Goal: Information Seeking & Learning: Find specific page/section

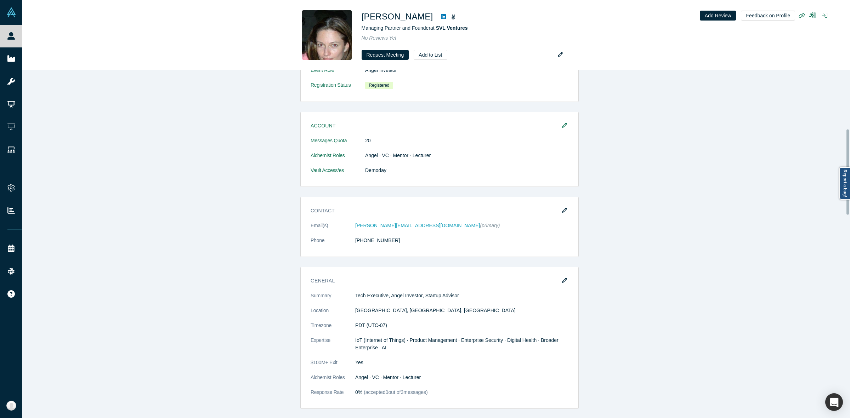
scroll to position [399, 0]
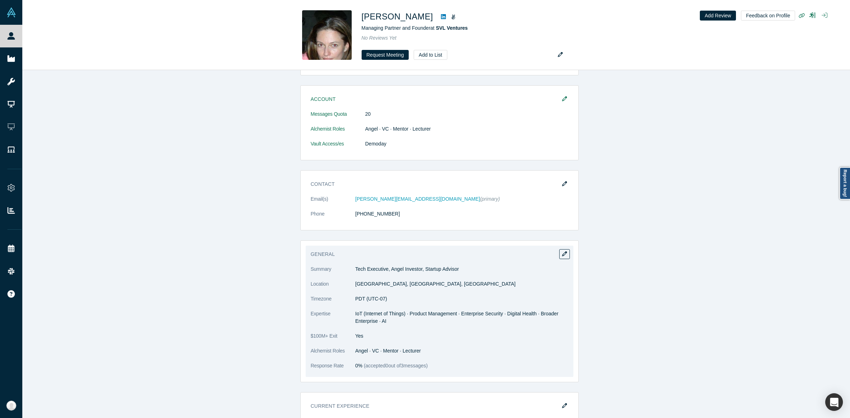
drag, startPoint x: 383, startPoint y: 198, endPoint x: 316, endPoint y: 255, distance: 87.9
click at [316, 255] on h3 "General" at bounding box center [435, 254] width 248 height 7
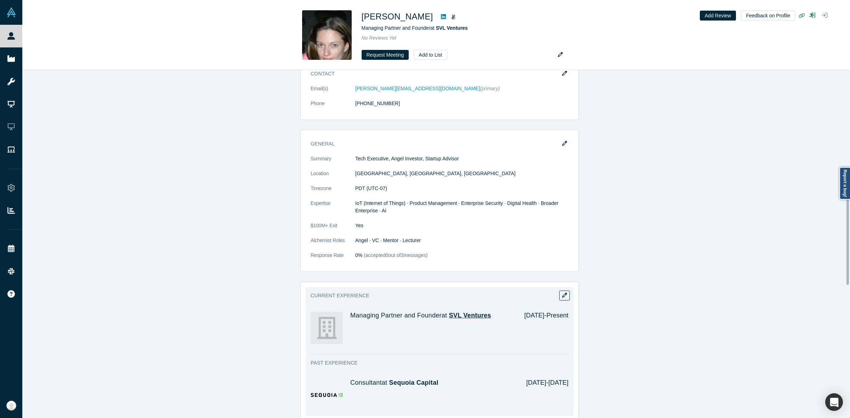
scroll to position [531, 0]
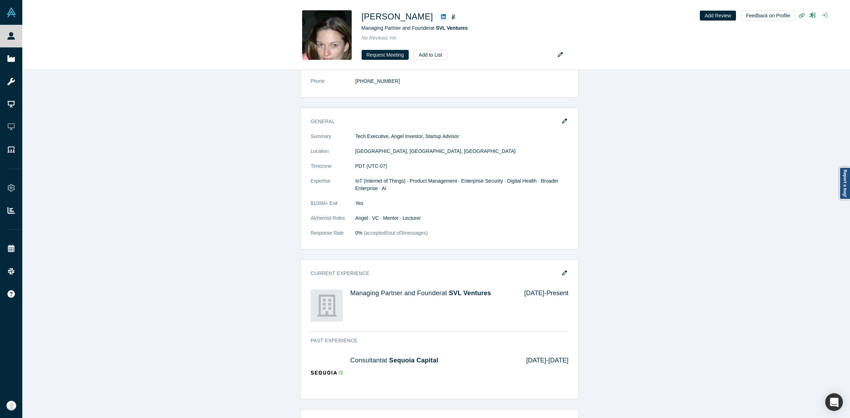
drag, startPoint x: 448, startPoint y: 27, endPoint x: 315, endPoint y: 36, distance: 133.9
click at [448, 27] on span "SVL Ventures" at bounding box center [452, 28] width 32 height 6
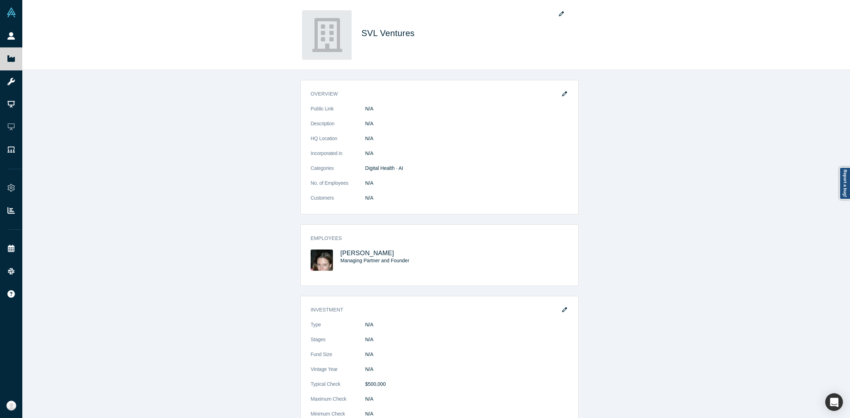
click at [292, 177] on div "overview Public Link N/A Description N/A HQ Location N/A Incorporated in N/A Ca…" at bounding box center [439, 247] width 835 height 355
click at [378, 254] on span "[PERSON_NAME]" at bounding box center [367, 253] width 54 height 7
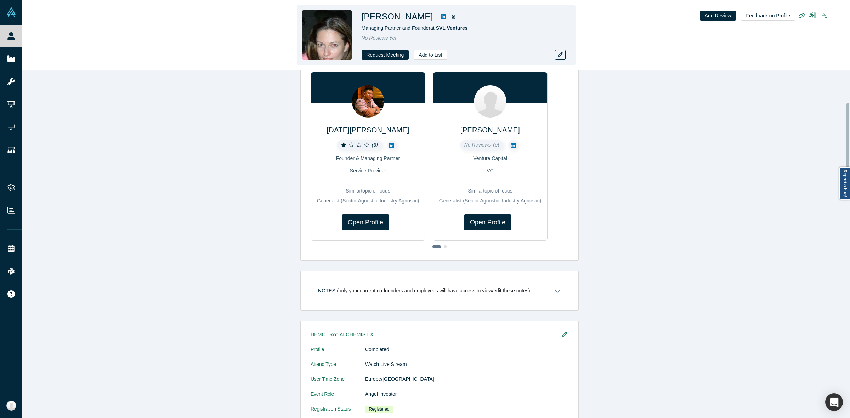
scroll to position [133, 0]
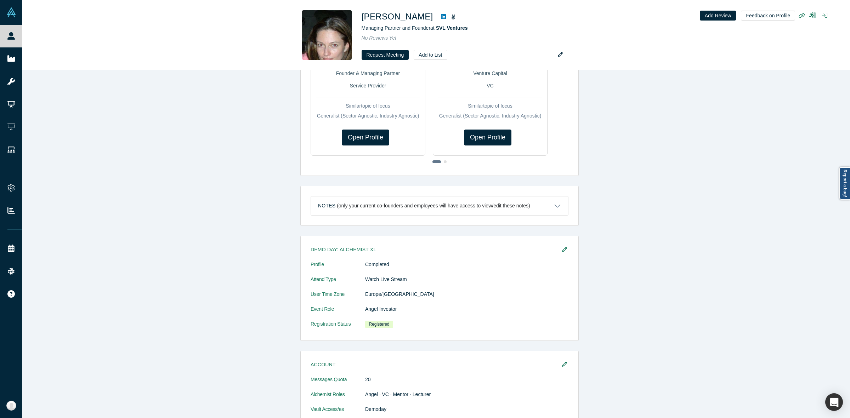
click at [1, 34] on link "People" at bounding box center [14, 36] width 29 height 23
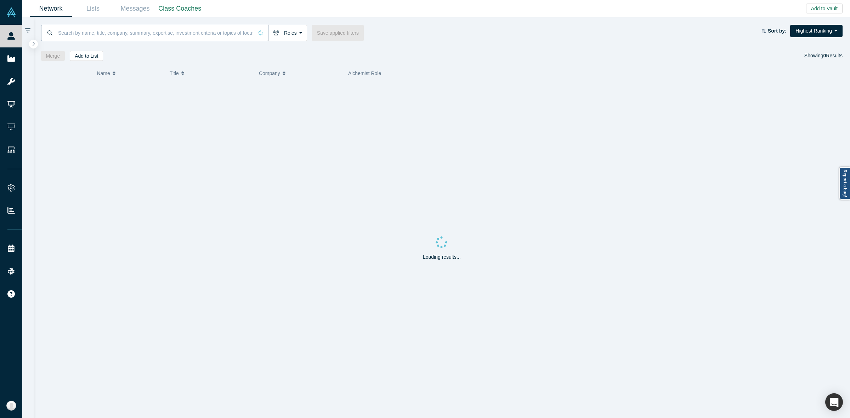
click at [225, 33] on input at bounding box center [155, 32] width 196 height 17
paste input "[PERSON_NAME]"
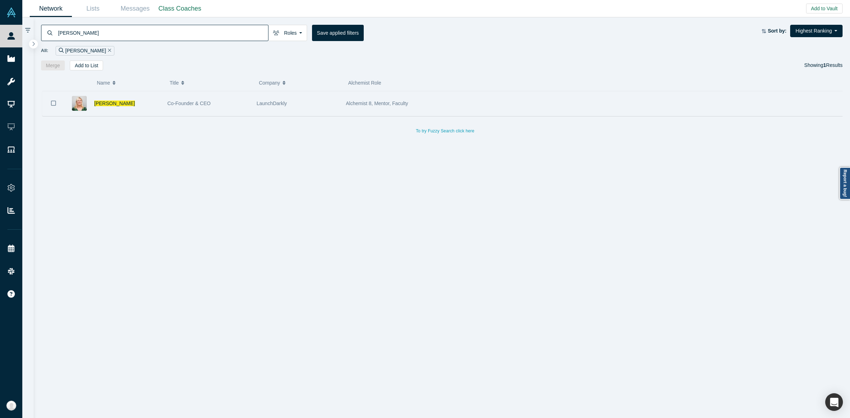
click at [232, 109] on div "Co-Founder & CEO" at bounding box center [209, 103] width 82 height 24
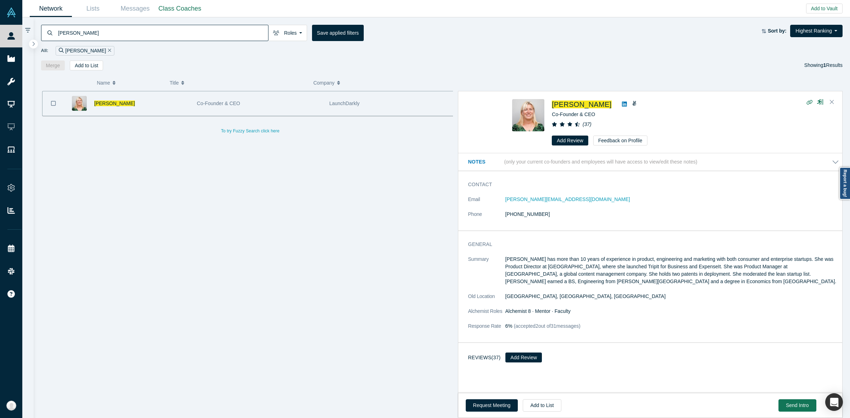
click at [619, 105] on link at bounding box center [624, 104] width 11 height 9
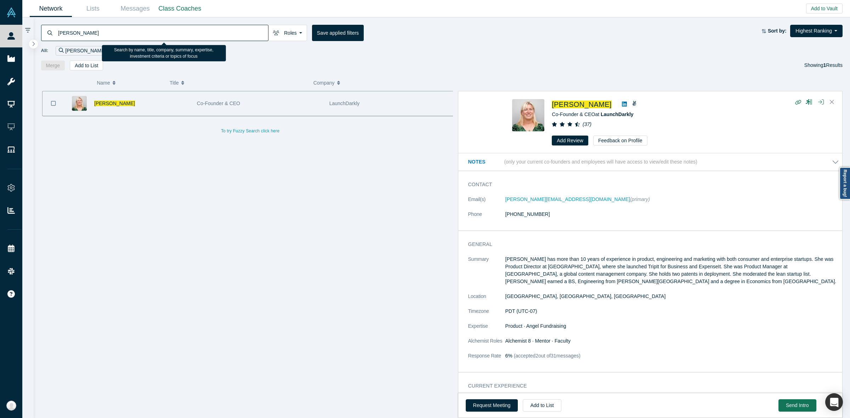
click at [256, 34] on input "[PERSON_NAME]" at bounding box center [162, 32] width 211 height 17
paste input "[PERSON_NAME]"
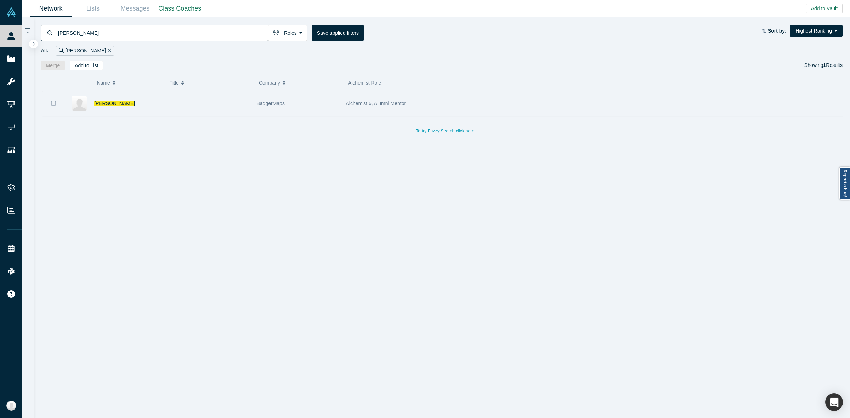
click at [315, 115] on div "BadgerMaps" at bounding box center [298, 103] width 82 height 24
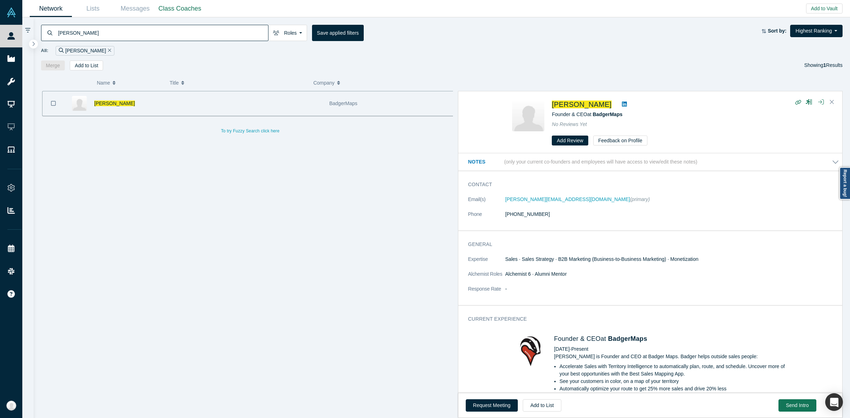
click at [622, 103] on icon at bounding box center [624, 104] width 5 height 6
click at [202, 33] on input "[PERSON_NAME]" at bounding box center [162, 32] width 211 height 17
paste input "[PERSON_NAME]"
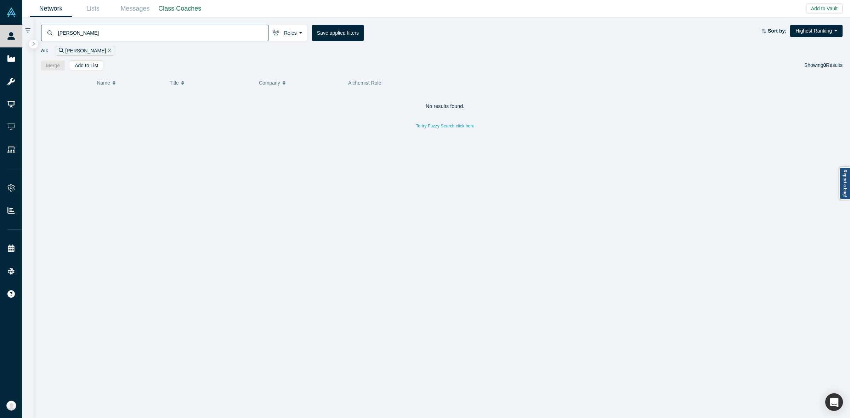
click at [255, 28] on input "[PERSON_NAME]" at bounding box center [162, 32] width 211 height 17
paste input "[PERSON_NAME]"
drag, startPoint x: 202, startPoint y: 106, endPoint x: 449, endPoint y: 108, distance: 247.3
click at [202, 106] on div "Founder" at bounding box center [209, 103] width 82 height 24
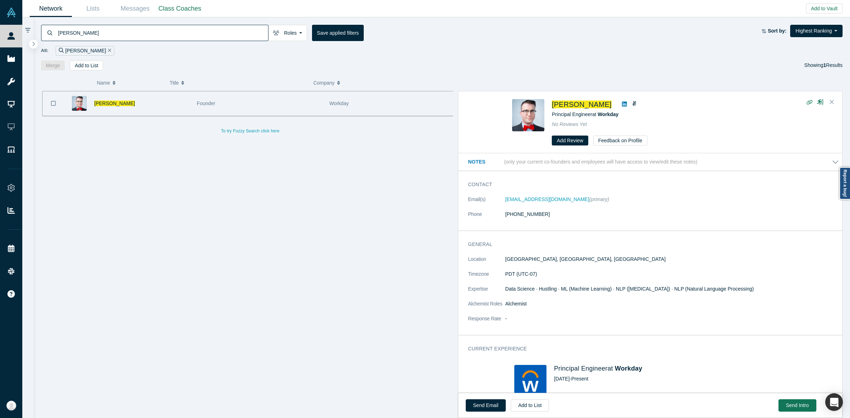
click at [619, 105] on link at bounding box center [624, 104] width 11 height 9
click at [243, 30] on input "[PERSON_NAME]" at bounding box center [162, 32] width 211 height 17
paste input "[PERSON_NAME]"
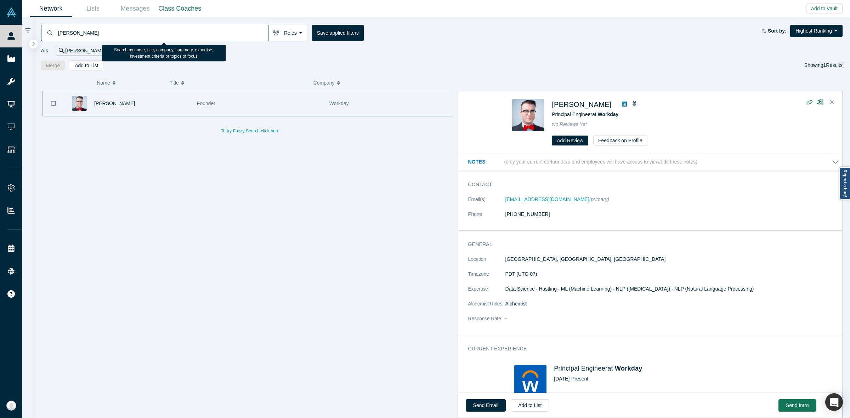
type input "[PERSON_NAME]"
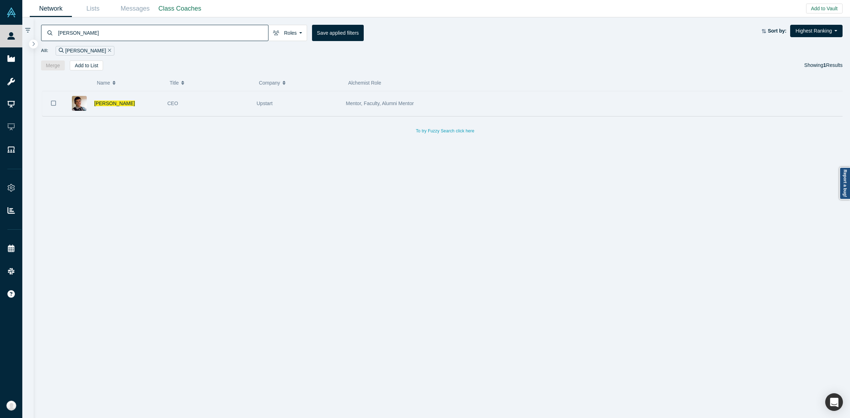
click at [248, 110] on div "CEO" at bounding box center [209, 103] width 82 height 24
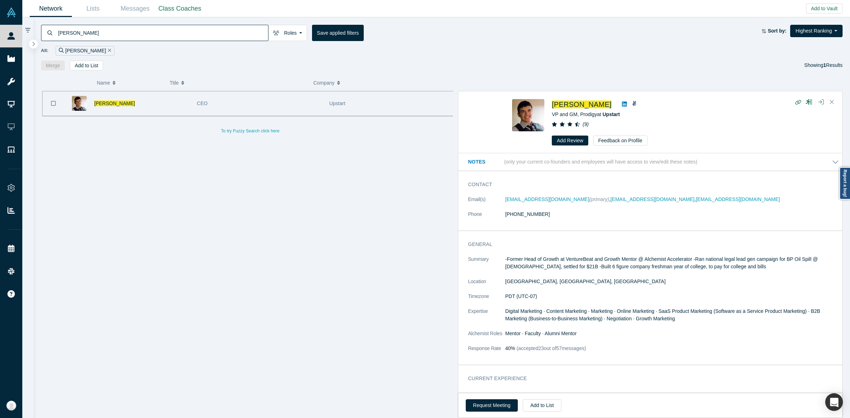
click at [622, 105] on icon at bounding box center [624, 104] width 5 height 5
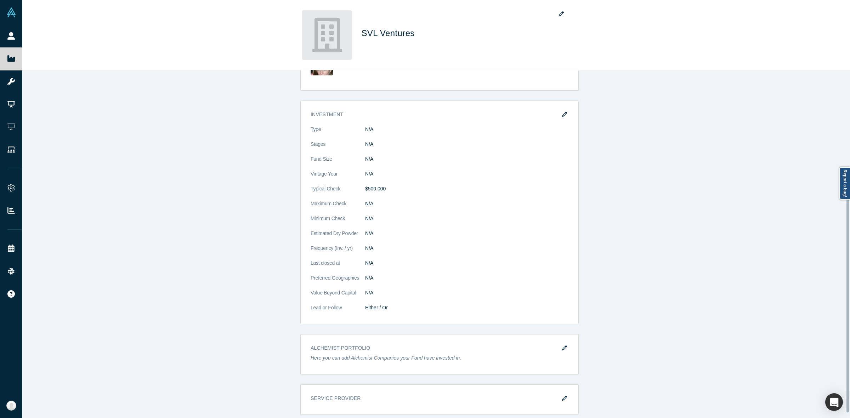
scroll to position [26, 0]
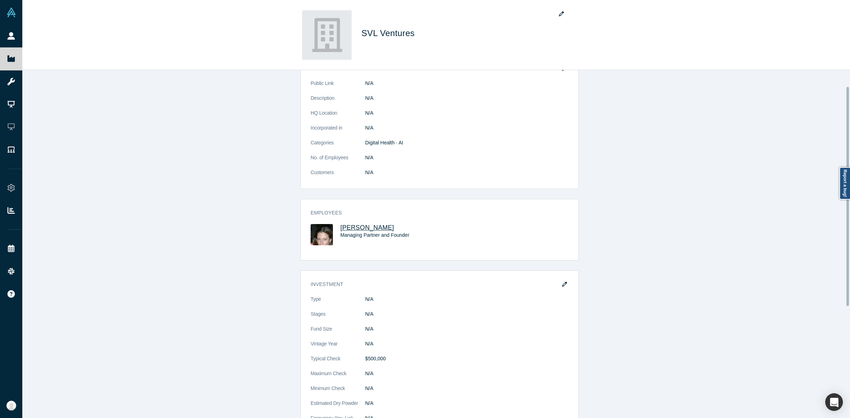
click at [384, 226] on span "[PERSON_NAME]" at bounding box center [367, 227] width 54 height 7
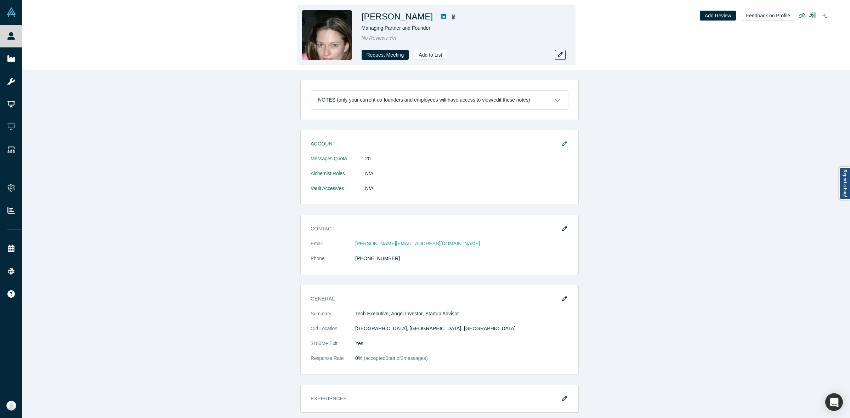
click at [456, 17] on icon at bounding box center [453, 17] width 4 height 5
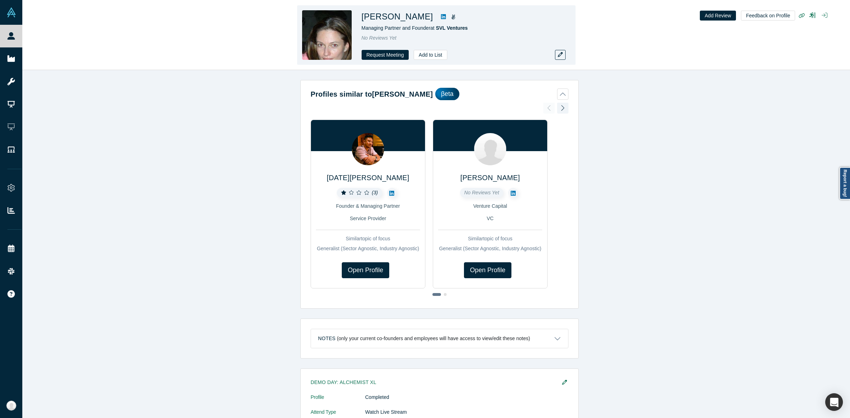
click at [446, 15] on icon at bounding box center [443, 16] width 5 height 5
